Goal: Use online tool/utility: Utilize a website feature to perform a specific function

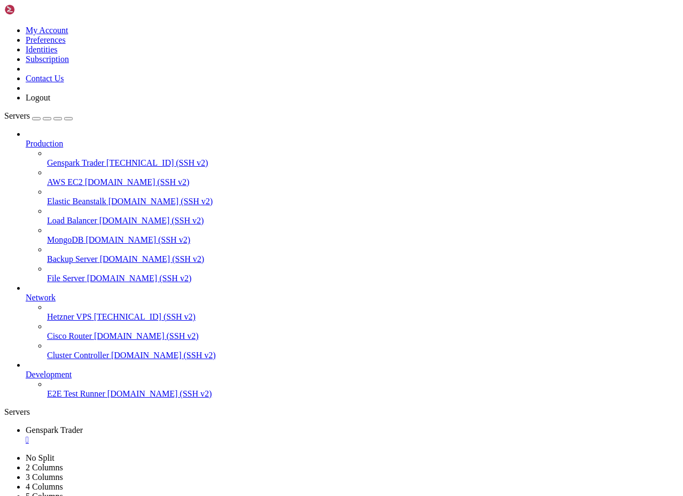
click at [534, 425] on ul "Genspark Trader " at bounding box center [341, 434] width 674 height 19
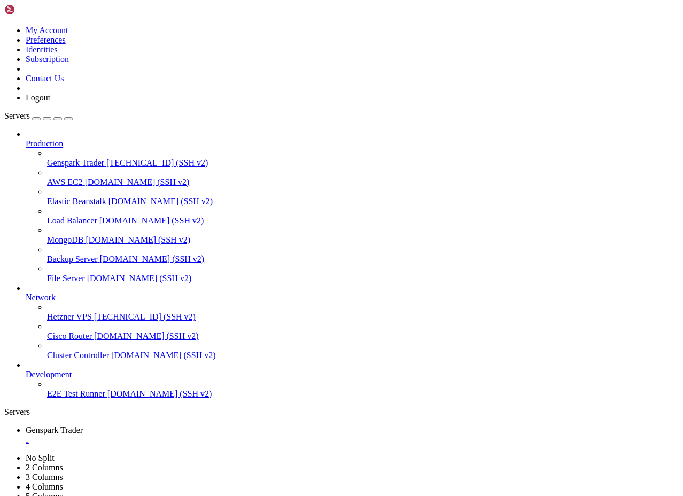
scroll to position [19573, 0]
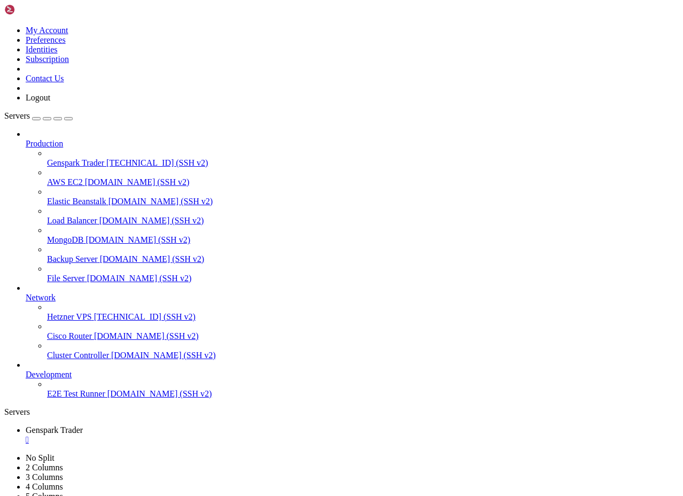
scroll to position [21181, 0]
drag, startPoint x: 318, startPoint y: 1088, endPoint x: 193, endPoint y: 1063, distance: 127.5
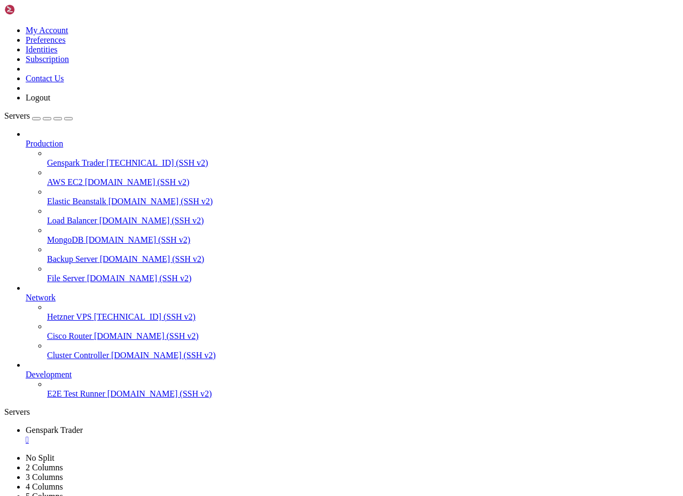
scroll to position [21953, 0]
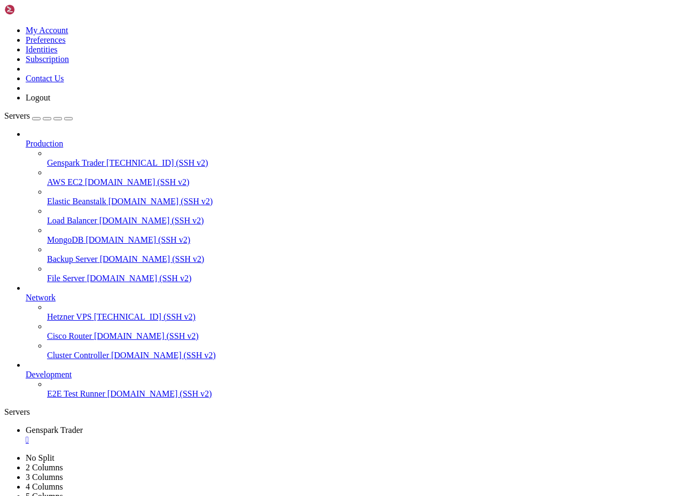
drag, startPoint x: 6, startPoint y: 885, endPoint x: 98, endPoint y: 960, distance: 118.2
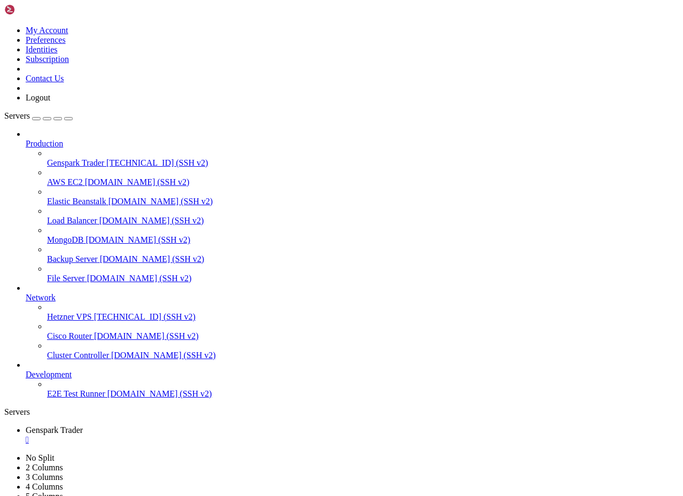
drag, startPoint x: 138, startPoint y: 1054, endPoint x: 9, endPoint y: 892, distance: 206.8
drag, startPoint x: 17, startPoint y: 890, endPoint x: 252, endPoint y: 989, distance: 255.7
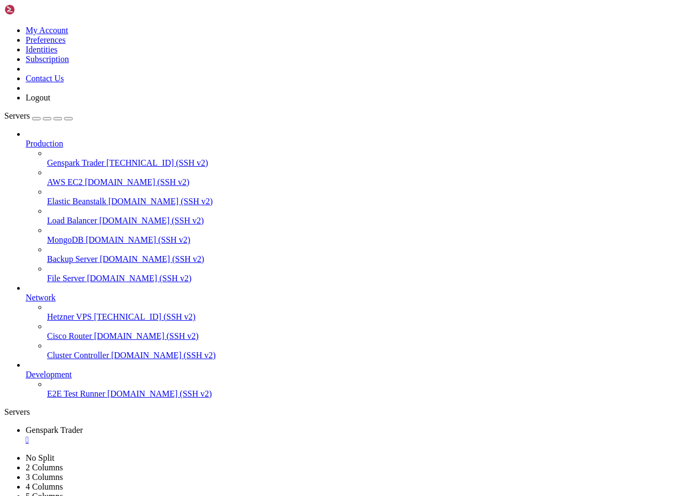
scroll to position [23560, 0]
